Goal: Task Accomplishment & Management: Manage account settings

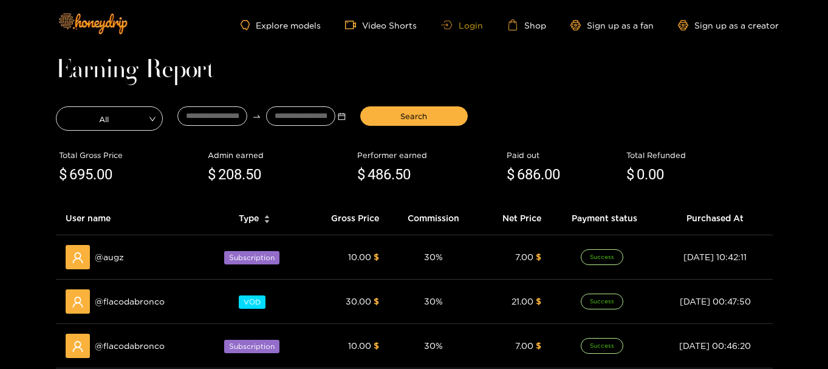
click at [474, 22] on link "Login" at bounding box center [461, 25] width 41 height 9
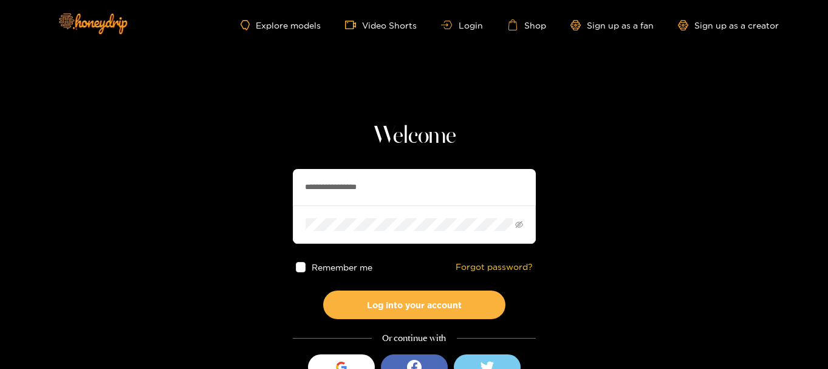
drag, startPoint x: 415, startPoint y: 188, endPoint x: 69, endPoint y: 197, distance: 346.9
click at [69, 197] on section "**********" at bounding box center [414, 216] width 828 height 432
paste input "text"
type input "**********"
click at [65, 225] on section "**********" at bounding box center [414, 216] width 828 height 432
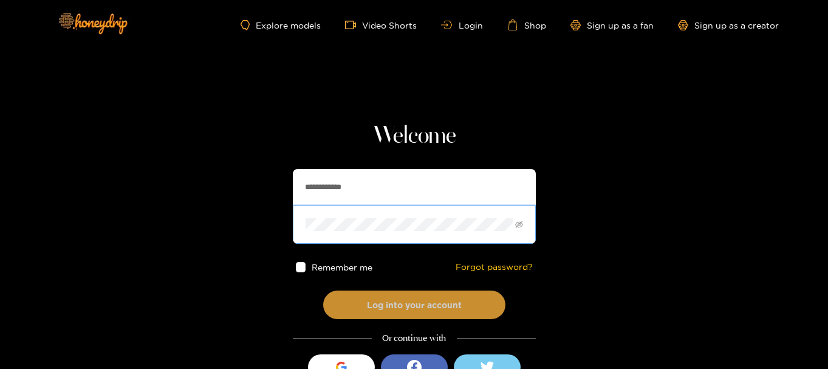
drag, startPoint x: 364, startPoint y: 308, endPoint x: 363, endPoint y: 296, distance: 11.7
click at [364, 308] on button "Log into your account" at bounding box center [414, 304] width 182 height 29
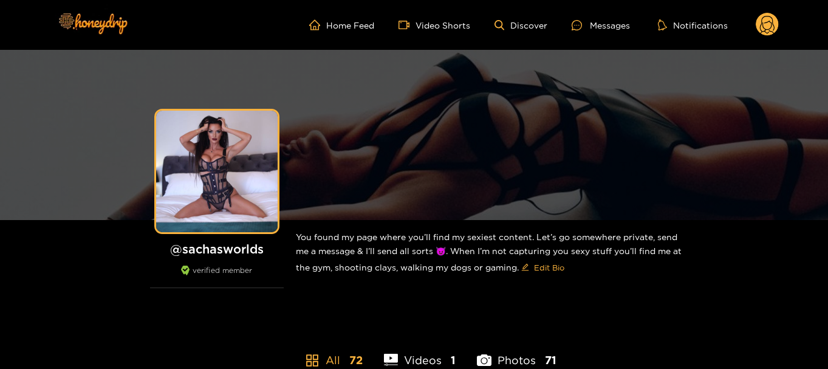
click at [767, 28] on circle at bounding box center [767, 24] width 23 height 23
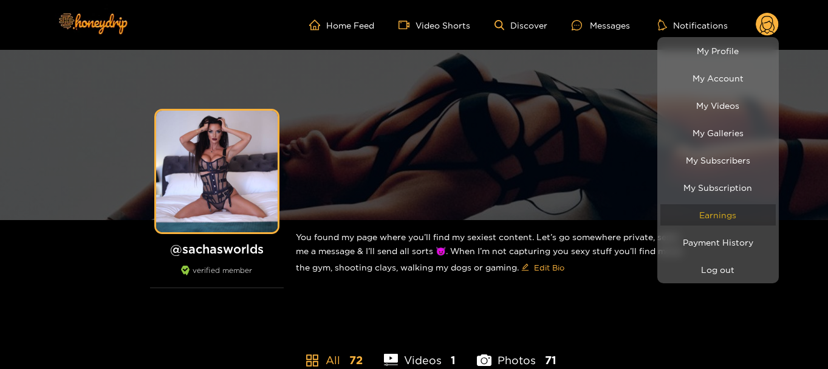
click at [735, 219] on link "Earnings" at bounding box center [717, 214] width 115 height 21
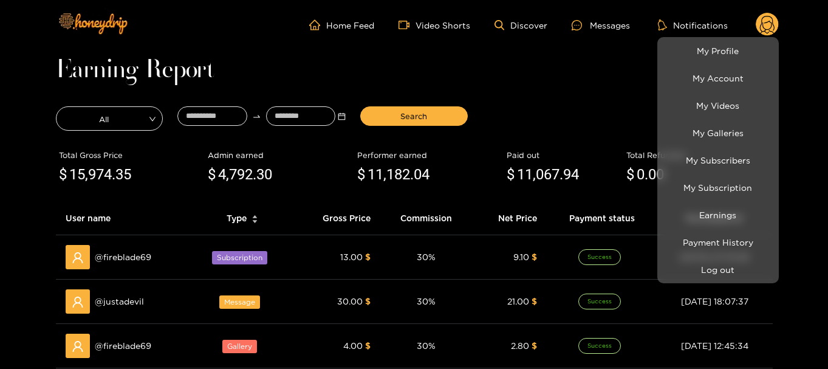
click at [496, 88] on div at bounding box center [414, 184] width 828 height 369
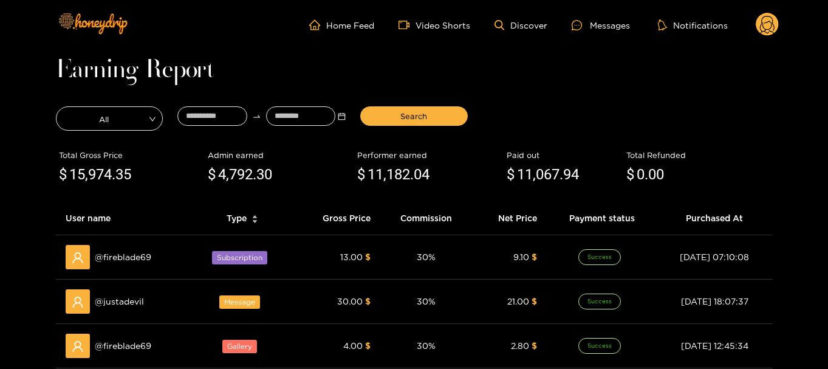
click at [771, 25] on icon at bounding box center [767, 26] width 15 height 21
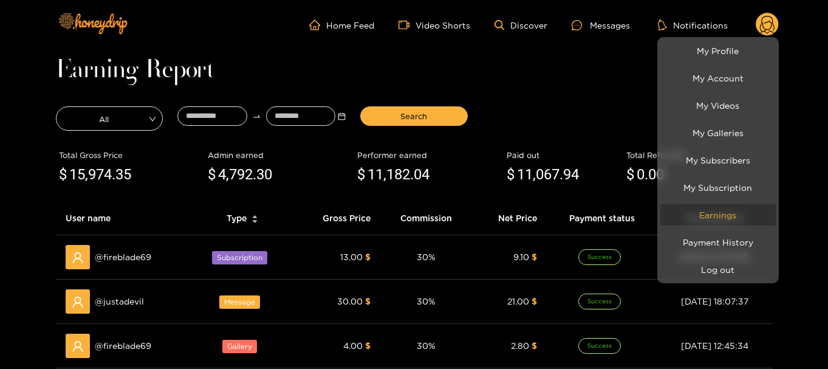
click at [727, 207] on link "Earnings" at bounding box center [717, 214] width 115 height 21
click at [202, 111] on div at bounding box center [414, 184] width 828 height 369
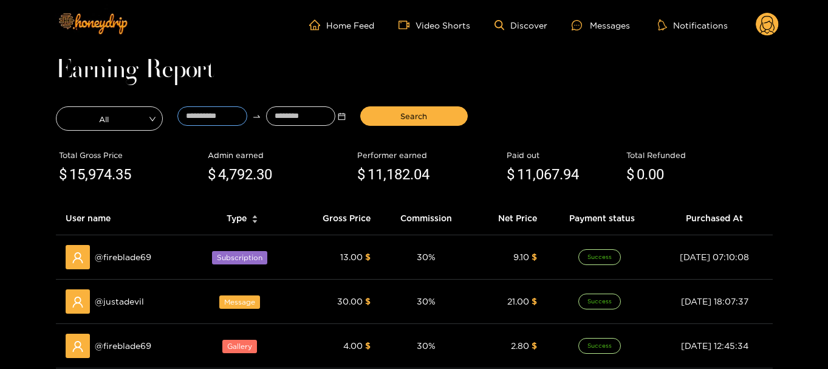
click at [202, 111] on input at bounding box center [212, 115] width 70 height 19
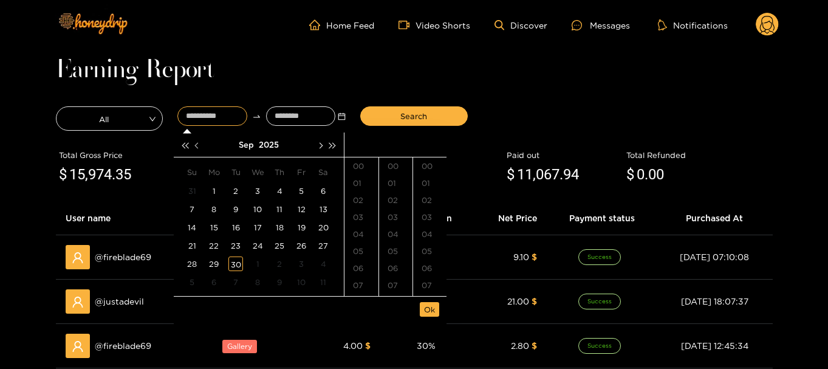
click at [199, 142] on button "button" at bounding box center [197, 144] width 13 height 24
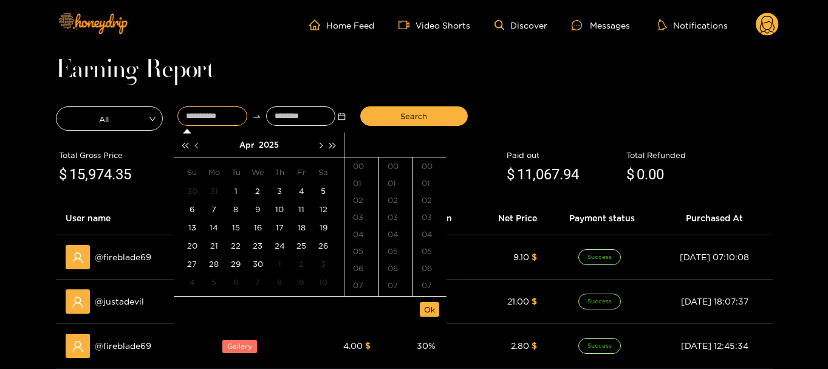
click at [199, 142] on button "button" at bounding box center [197, 144] width 13 height 24
click at [295, 262] on div "28" at bounding box center [301, 263] width 15 height 15
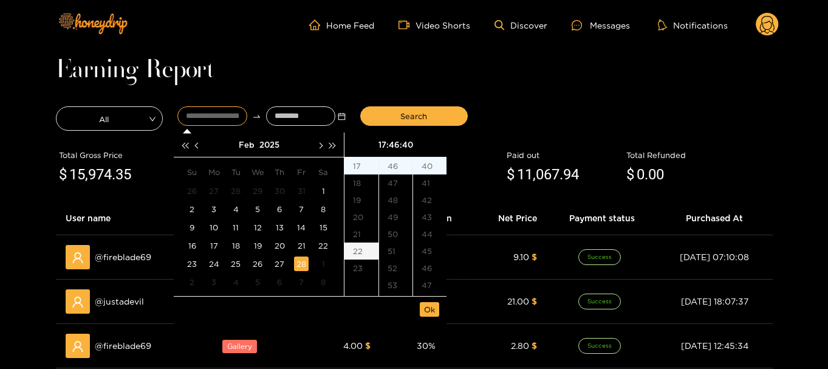
scroll to position [680, 0]
click at [395, 205] on div "30" at bounding box center [395, 197] width 33 height 17
click at [425, 163] on div "00" at bounding box center [429, 165] width 33 height 17
type input "**********"
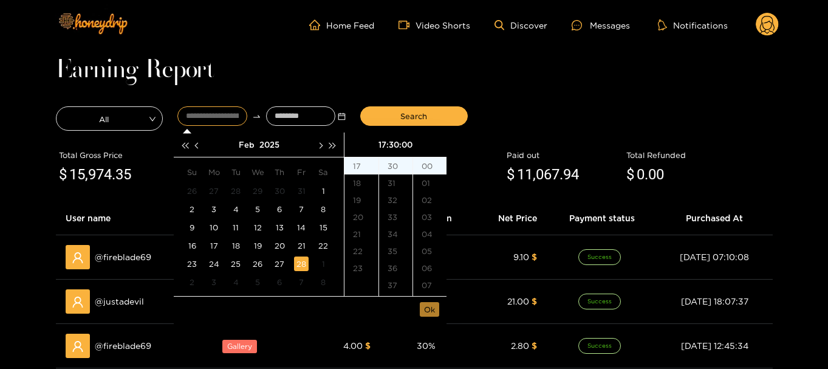
click at [434, 305] on span "Ok" at bounding box center [429, 309] width 11 height 12
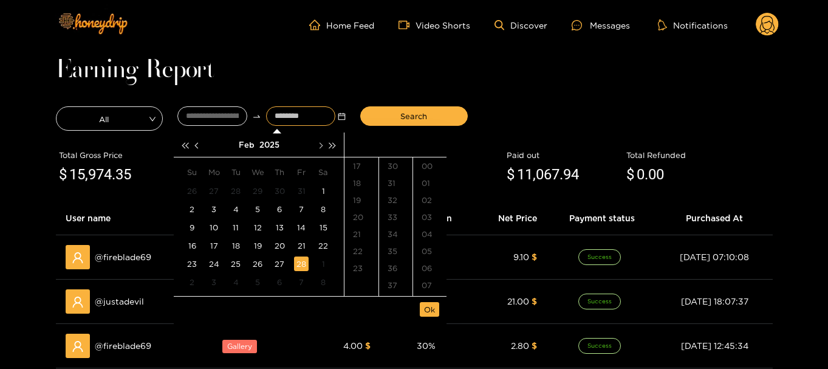
click at [319, 144] on span "button" at bounding box center [320, 145] width 6 height 6
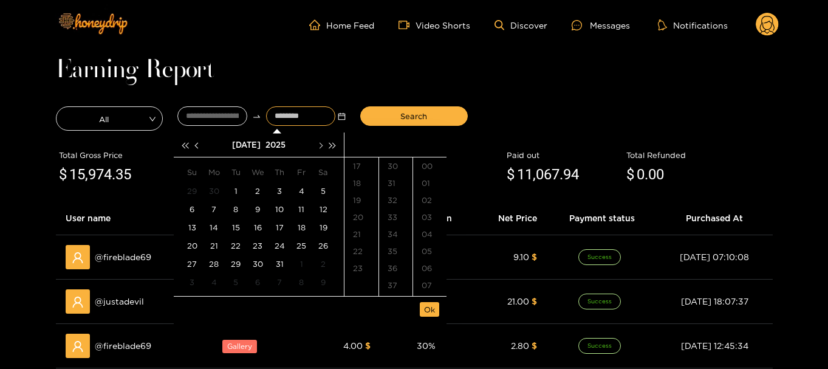
click at [319, 144] on span "button" at bounding box center [320, 145] width 6 height 6
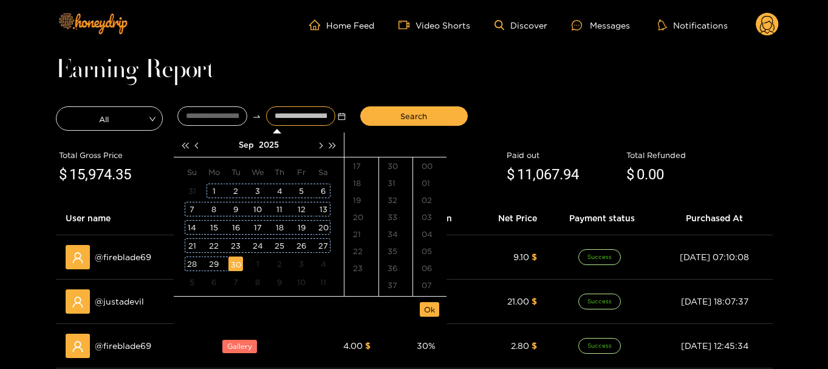
click at [234, 261] on div "30" at bounding box center [235, 263] width 15 height 15
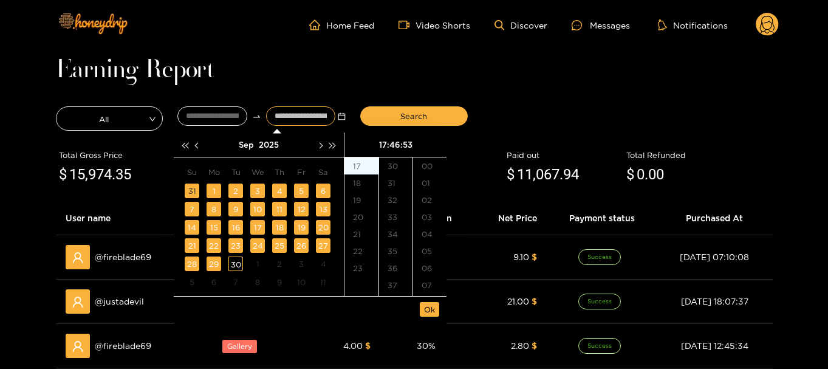
type input "**********"
click at [434, 311] on span "Ok" at bounding box center [429, 309] width 11 height 12
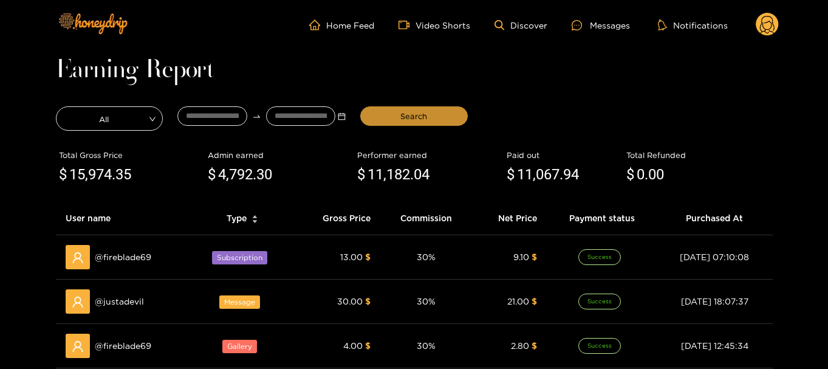
click at [402, 125] on button "Search" at bounding box center [414, 115] width 108 height 19
